Goal: Check status: Check status

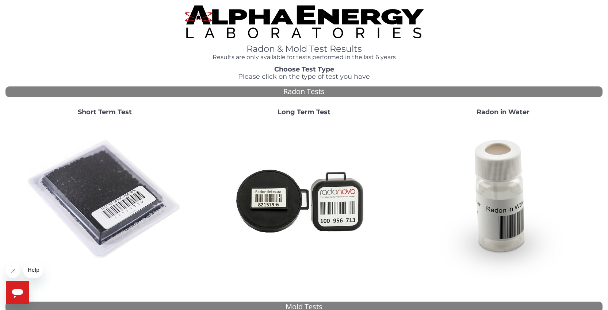
click at [108, 114] on strong "Short Term Test" at bounding box center [105, 112] width 54 height 8
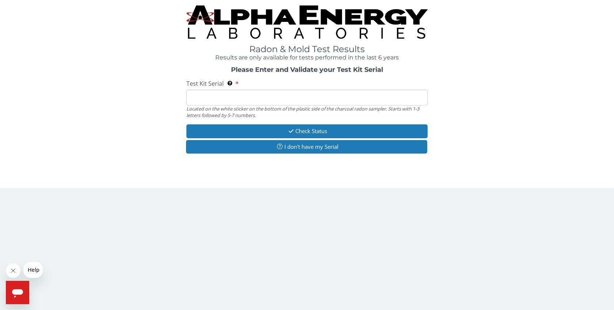
click at [236, 98] on input "Test Kit Serial Located on the white sticker on the bottom of the plastic side …" at bounding box center [306, 98] width 241 height 16
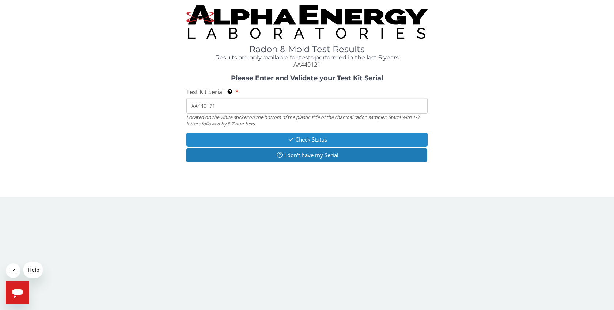
type input "AA440121"
click at [309, 137] on button "Check Status" at bounding box center [306, 140] width 241 height 14
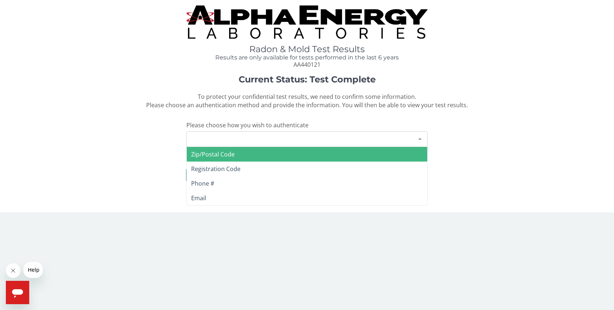
click at [418, 140] on div at bounding box center [419, 139] width 15 height 14
click at [217, 154] on span "Zip/Postal Code" at bounding box center [212, 154] width 43 height 8
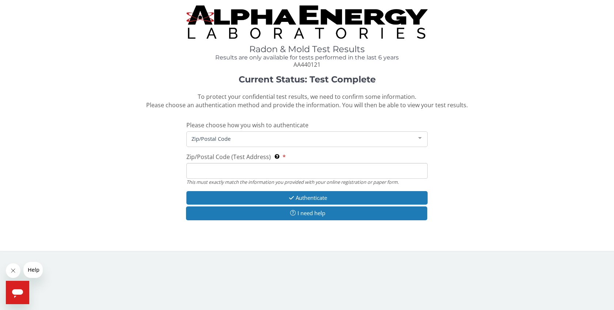
click at [215, 171] on input "Zip/Postal Code (Test Address) This must exactly match the information you prov…" at bounding box center [306, 171] width 241 height 16
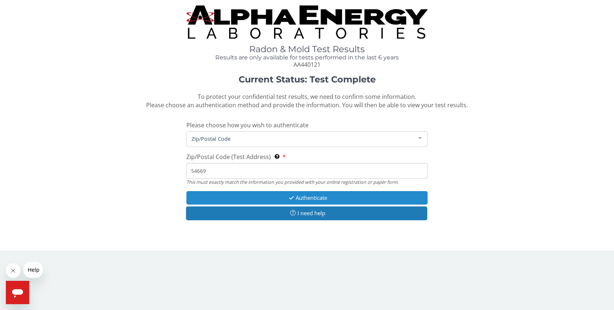
type input "54669"
click at [310, 198] on button "Authenticate" at bounding box center [306, 198] width 241 height 14
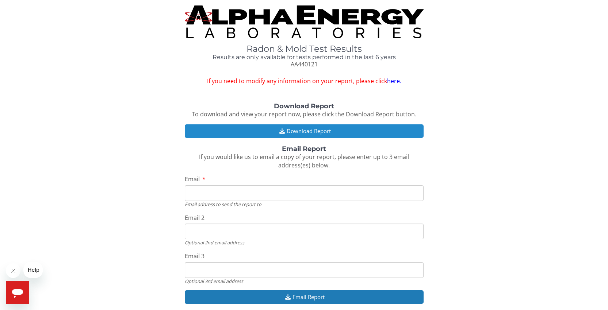
click at [283, 131] on icon "button" at bounding box center [282, 131] width 9 height 5
